Goal: Browse casually: Explore the website without a specific task or goal

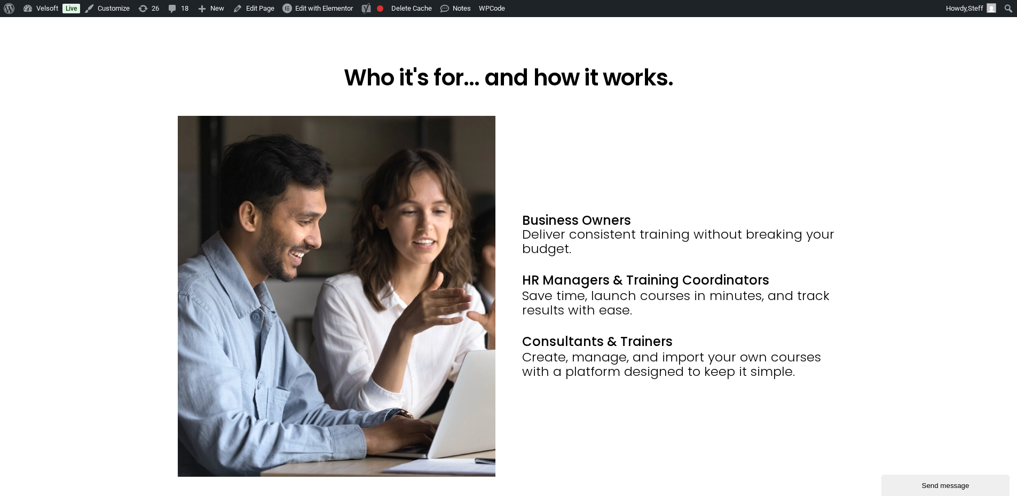
scroll to position [1388, 0]
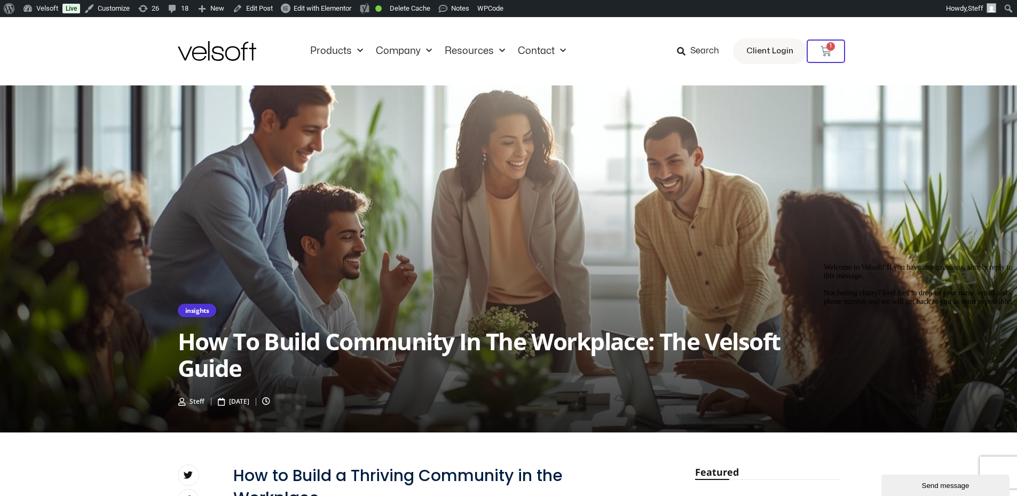
scroll to position [427, 0]
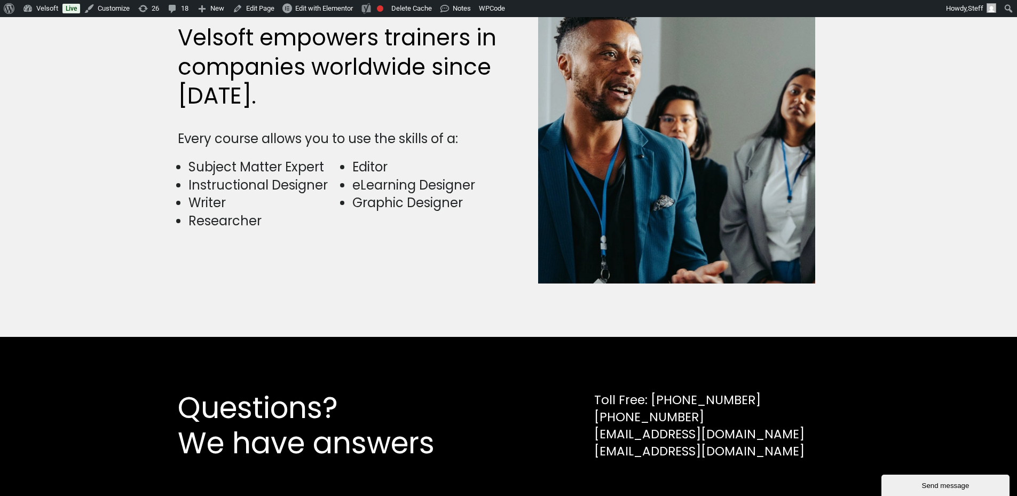
scroll to position [2722, 0]
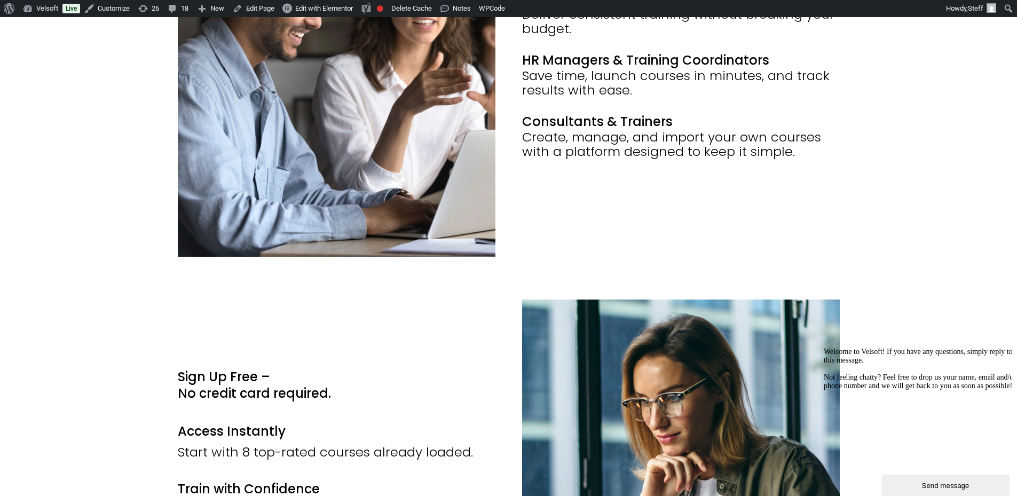
scroll to position [1548, 0]
